Goal: Task Accomplishment & Management: Manage account settings

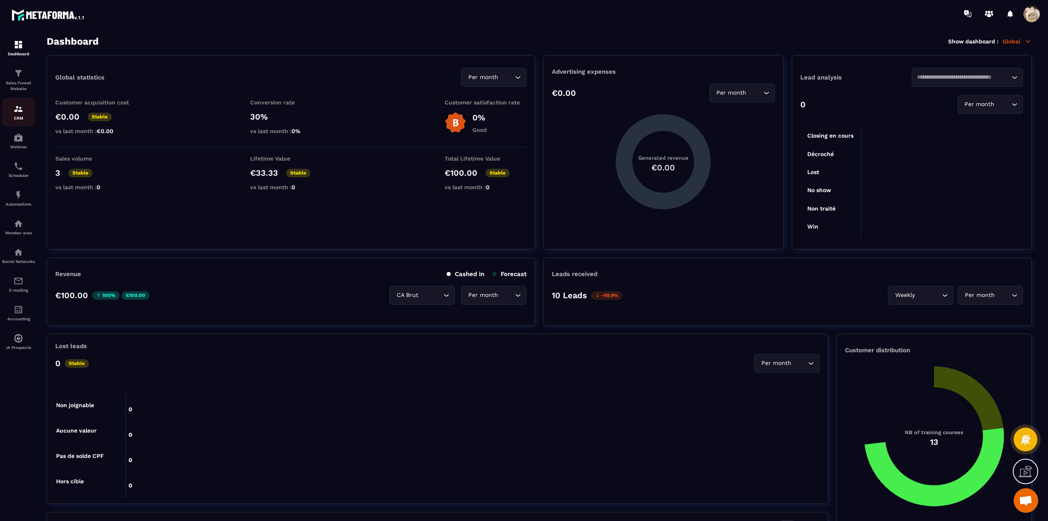
click at [10, 116] on p "CRM" at bounding box center [18, 118] width 33 height 5
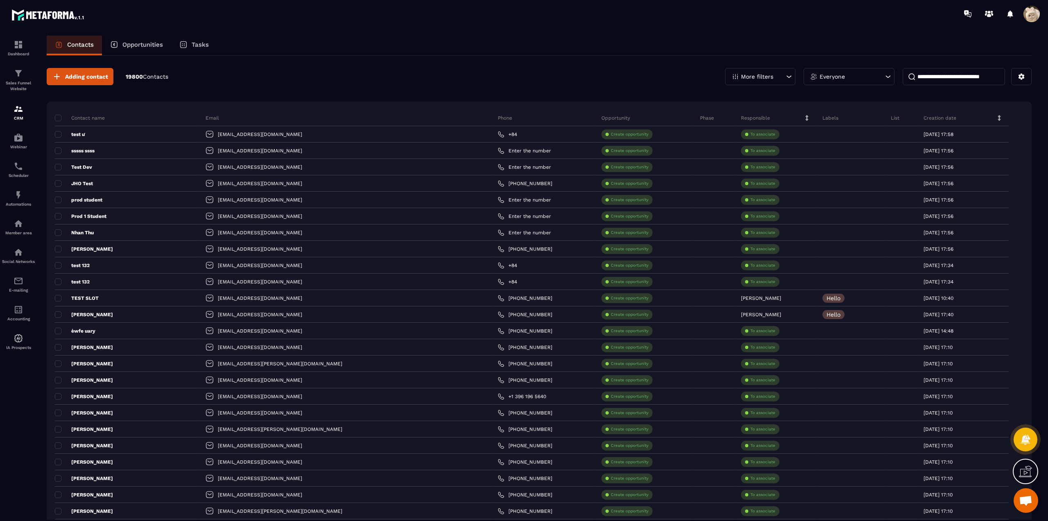
click at [574, 45] on div "Contacts Opportunities Tasks" at bounding box center [539, 46] width 985 height 20
click at [1023, 76] on icon at bounding box center [1022, 77] width 6 height 6
click at [968, 95] on p "Create / Edit a List" at bounding box center [993, 94] width 70 height 13
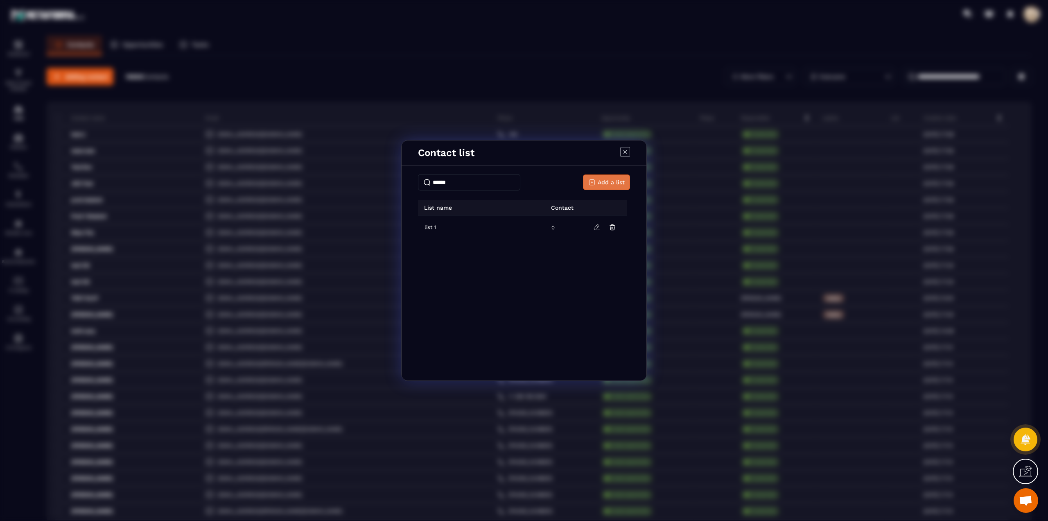
click at [595, 184] on icon "Modal window" at bounding box center [592, 182] width 7 height 7
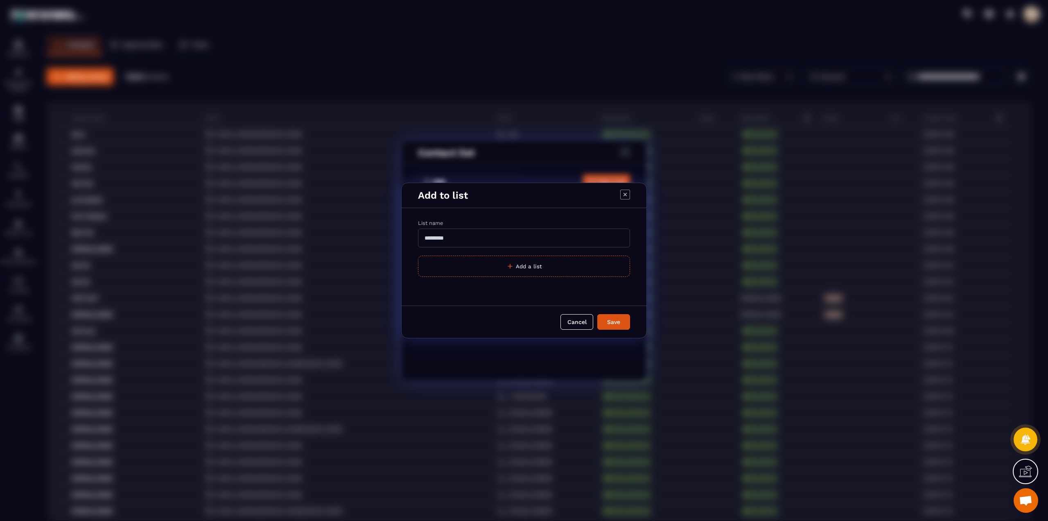
click at [624, 194] on icon "Modal window" at bounding box center [625, 195] width 10 height 10
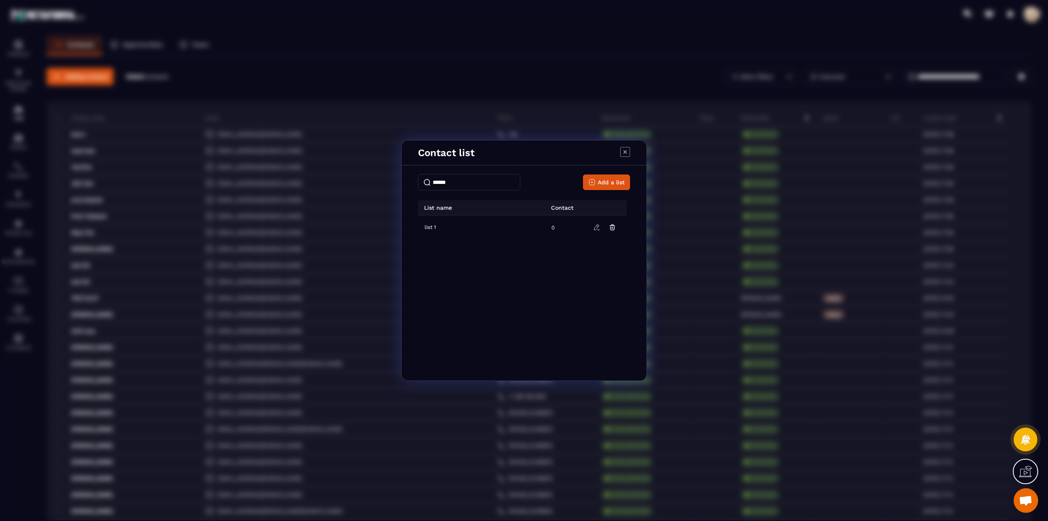
click at [628, 151] on icon "Modal window" at bounding box center [625, 152] width 10 height 10
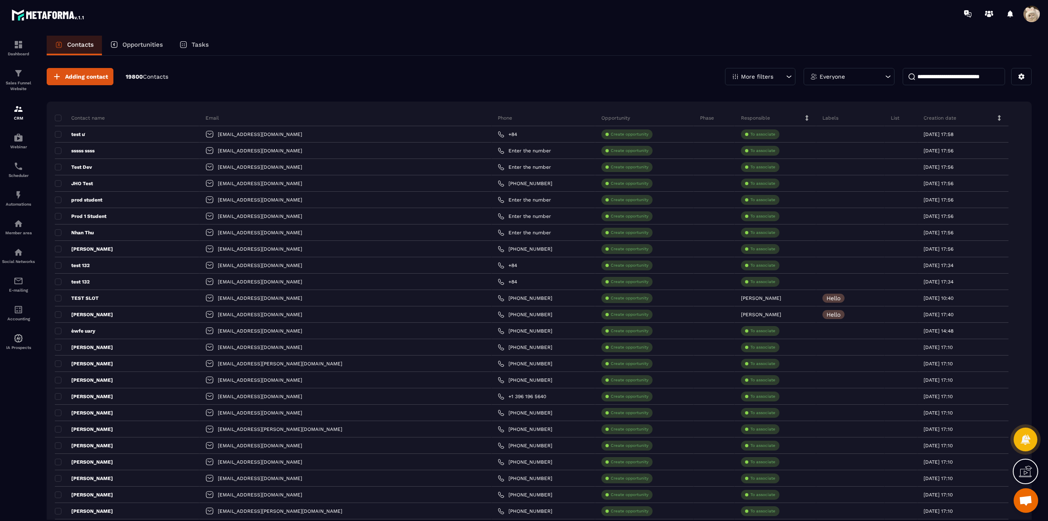
click at [1032, 17] on span at bounding box center [1032, 14] width 16 height 16
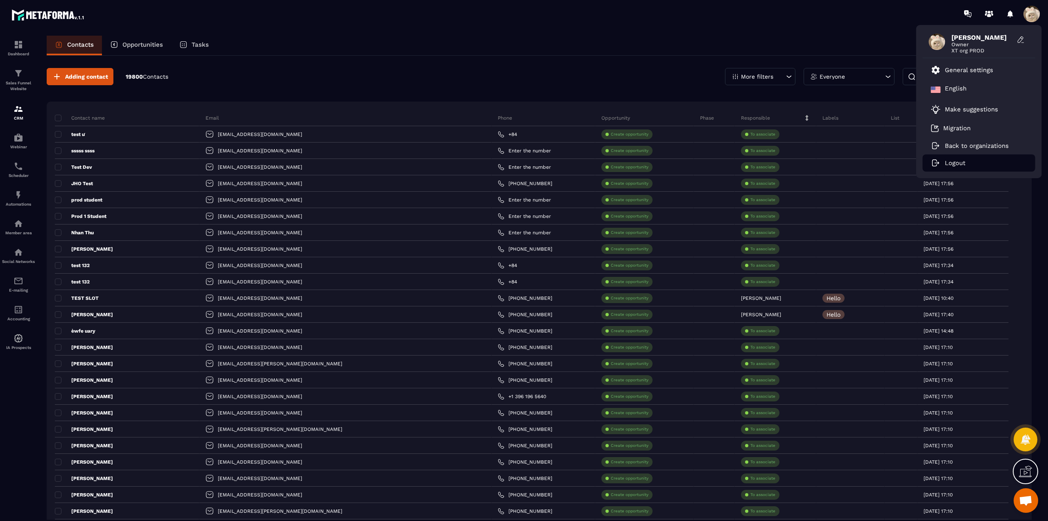
click at [956, 162] on p "Logout" at bounding box center [955, 162] width 20 height 7
